Goal: Task Accomplishment & Management: Use online tool/utility

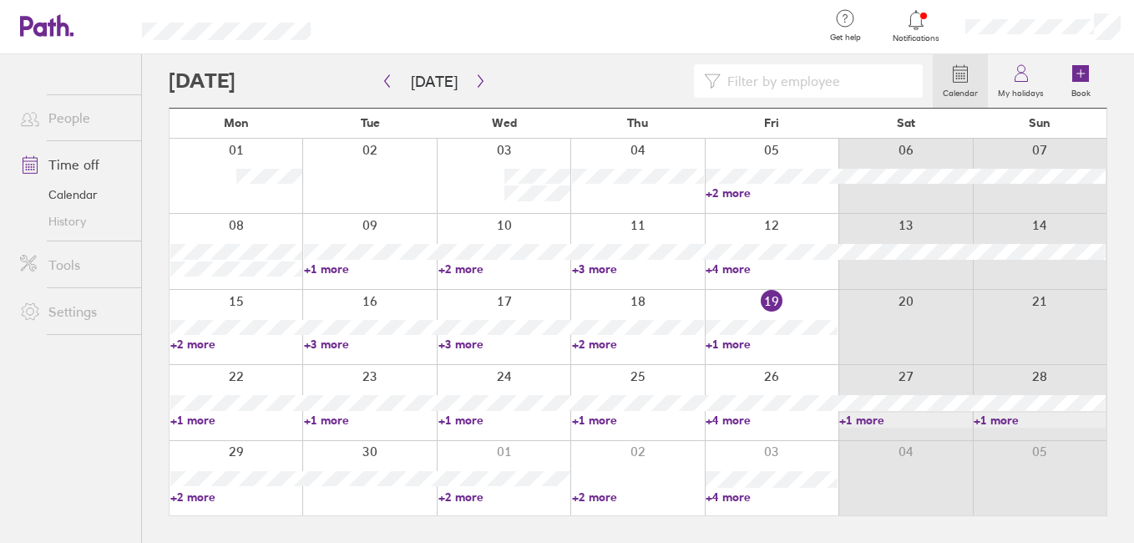
click at [933, 85] on label "Calendar" at bounding box center [960, 91] width 55 height 15
click at [934, 84] on label "Calendar" at bounding box center [960, 91] width 55 height 15
click at [950, 77] on icon at bounding box center [960, 73] width 20 height 20
click at [484, 78] on icon "button" at bounding box center [480, 80] width 13 height 13
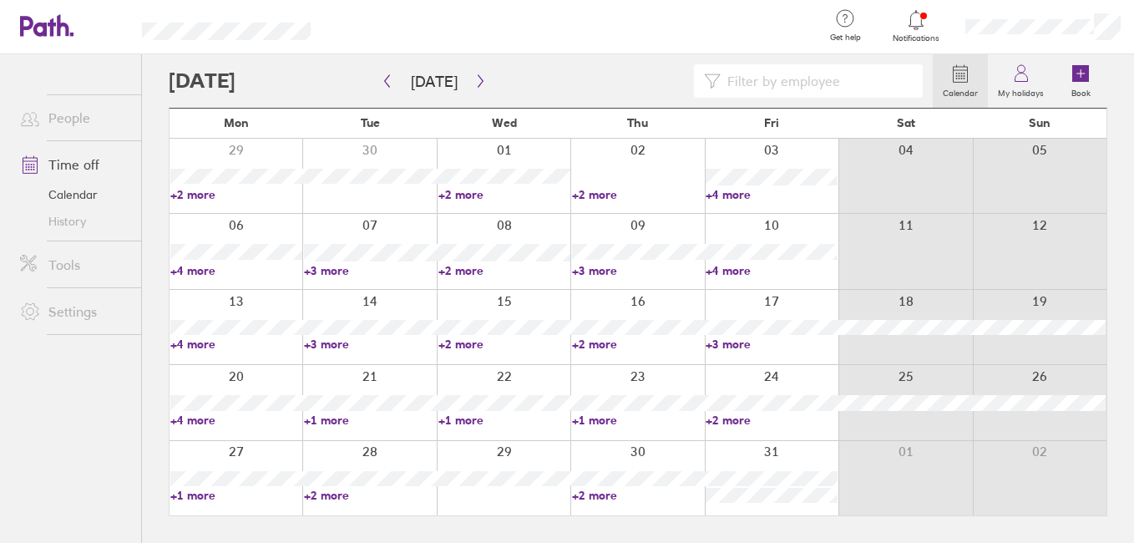
click at [950, 63] on icon at bounding box center [960, 73] width 20 height 20
click at [96, 196] on link "Calendar" at bounding box center [74, 194] width 134 height 27
click at [484, 84] on icon "button" at bounding box center [480, 80] width 13 height 13
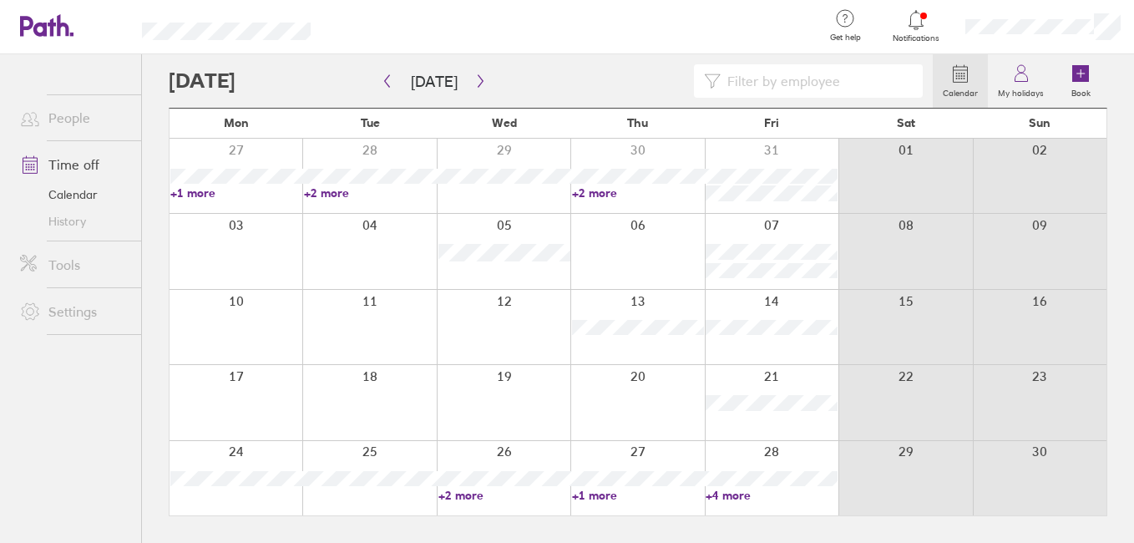
click at [742, 494] on link "+4 more" at bounding box center [772, 495] width 132 height 15
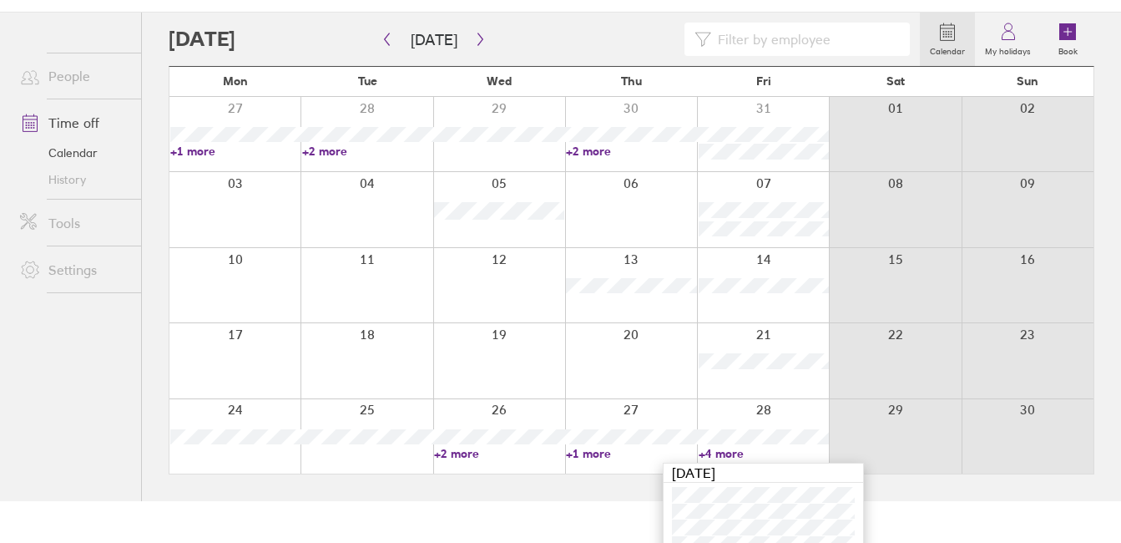
scroll to position [43, 0]
click at [491, 41] on button "button" at bounding box center [480, 39] width 21 height 28
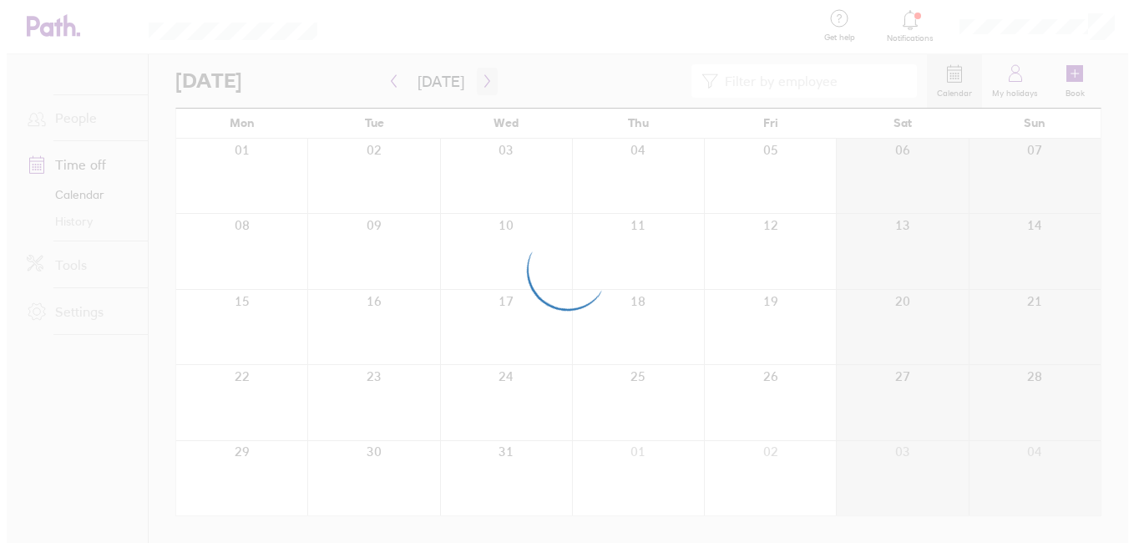
scroll to position [0, 0]
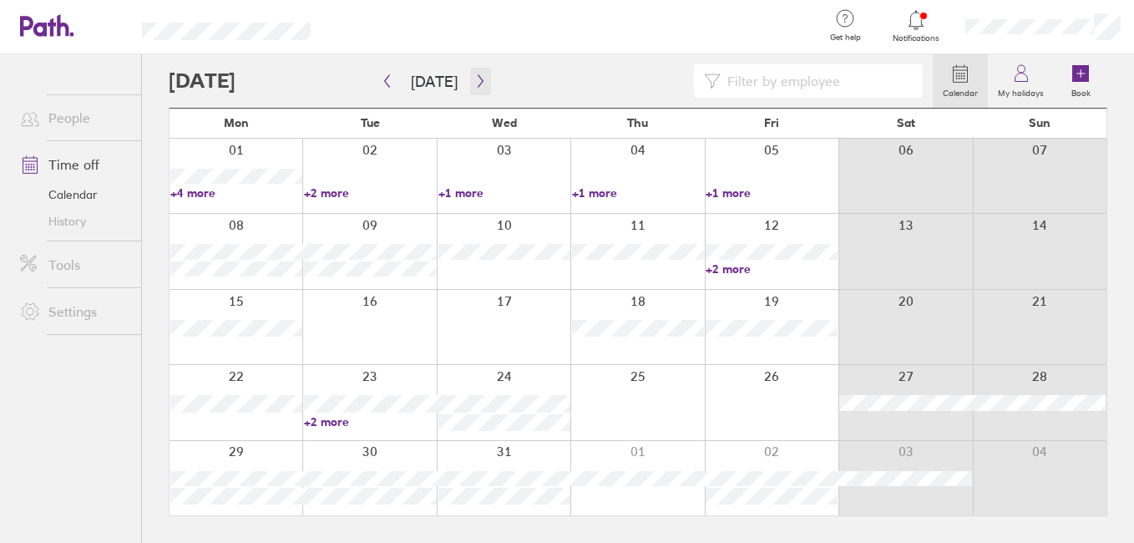
click at [484, 72] on button "button" at bounding box center [480, 82] width 21 height 28
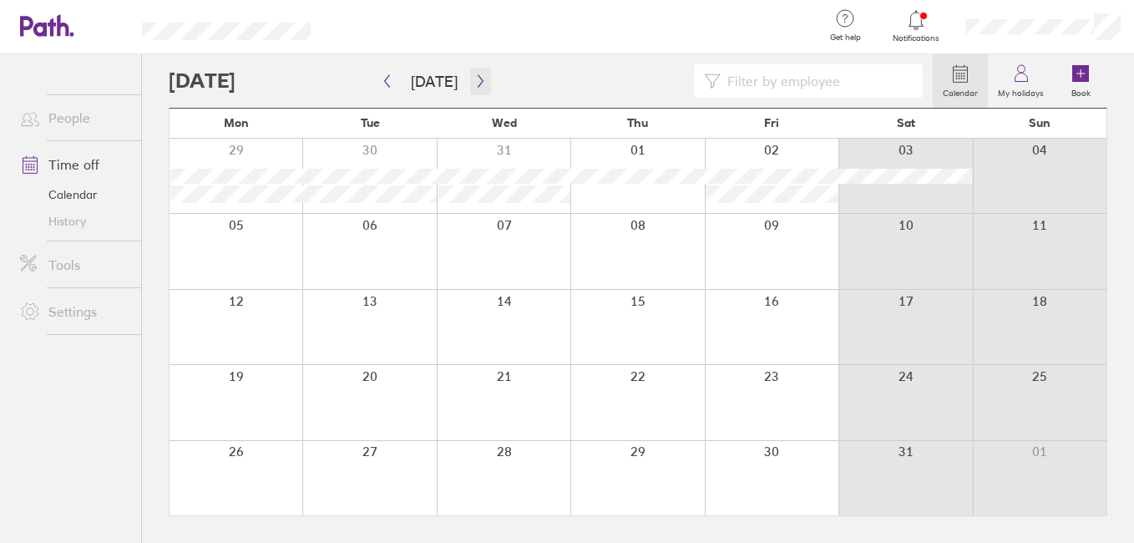
click at [484, 72] on button "button" at bounding box center [480, 82] width 21 height 28
click at [484, 77] on icon "button" at bounding box center [480, 80] width 13 height 13
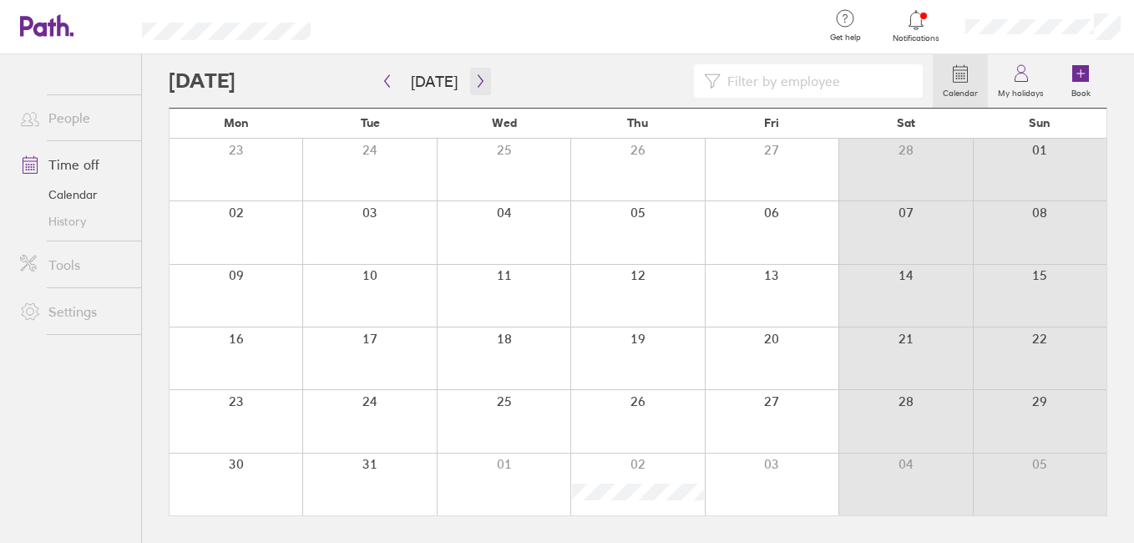
click at [484, 77] on icon "button" at bounding box center [480, 80] width 13 height 13
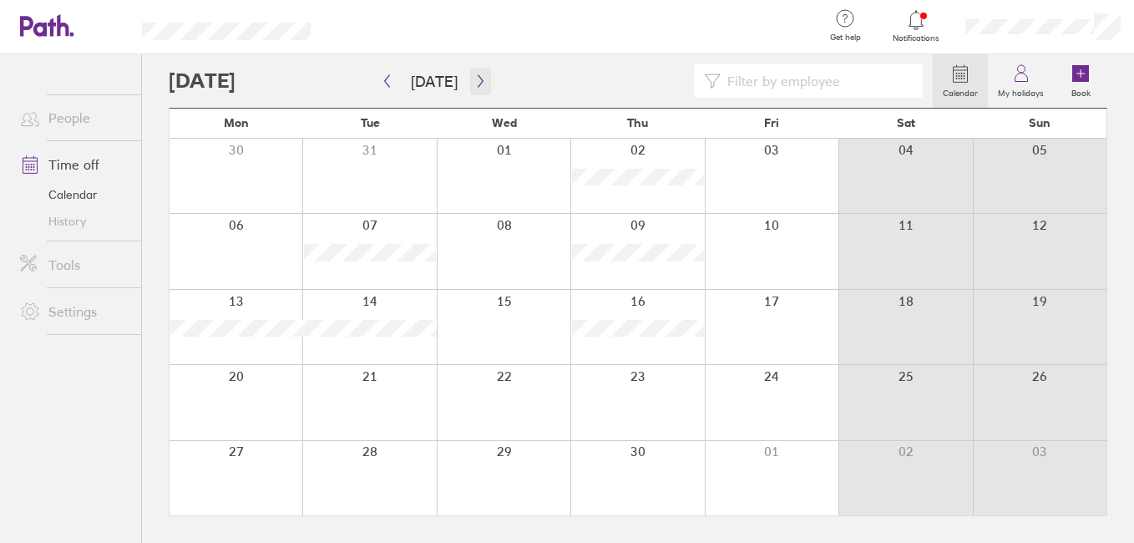
click at [478, 81] on icon "button" at bounding box center [480, 80] width 13 height 13
click at [387, 77] on icon "button" at bounding box center [387, 81] width 5 height 13
click at [290, 299] on div at bounding box center [236, 327] width 133 height 74
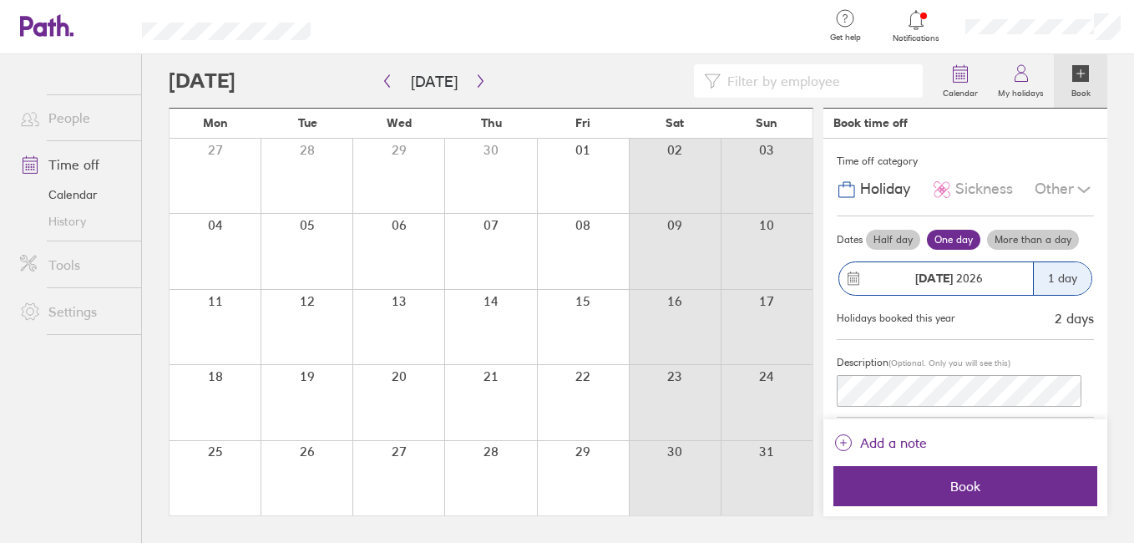
click at [772, 241] on div at bounding box center [767, 251] width 92 height 74
